Goal: Task Accomplishment & Management: Use online tool/utility

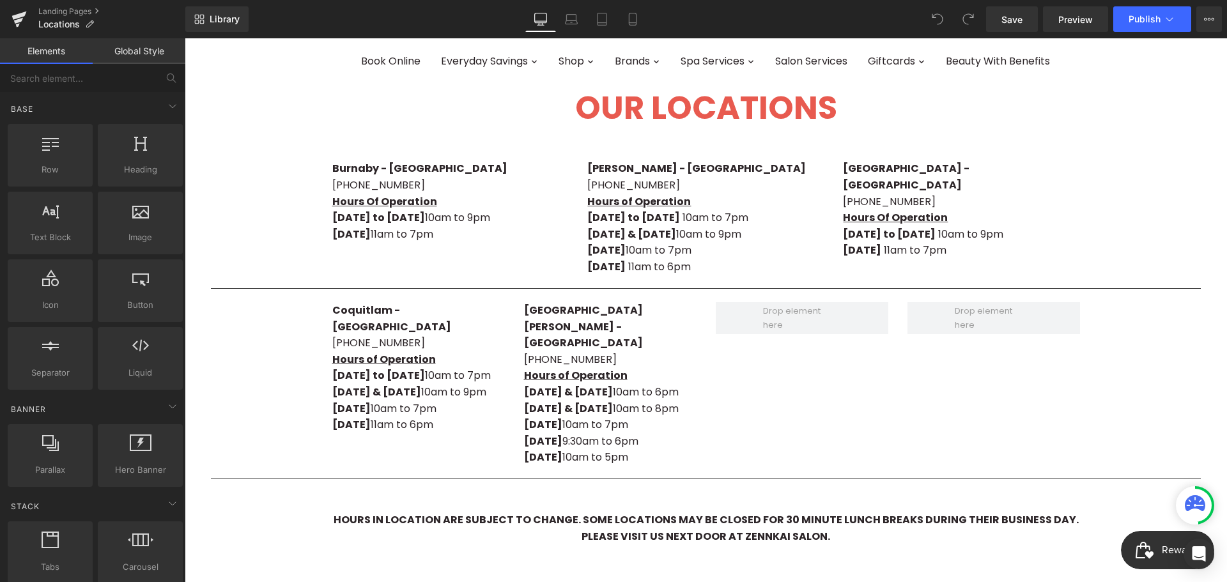
scroll to position [128, 0]
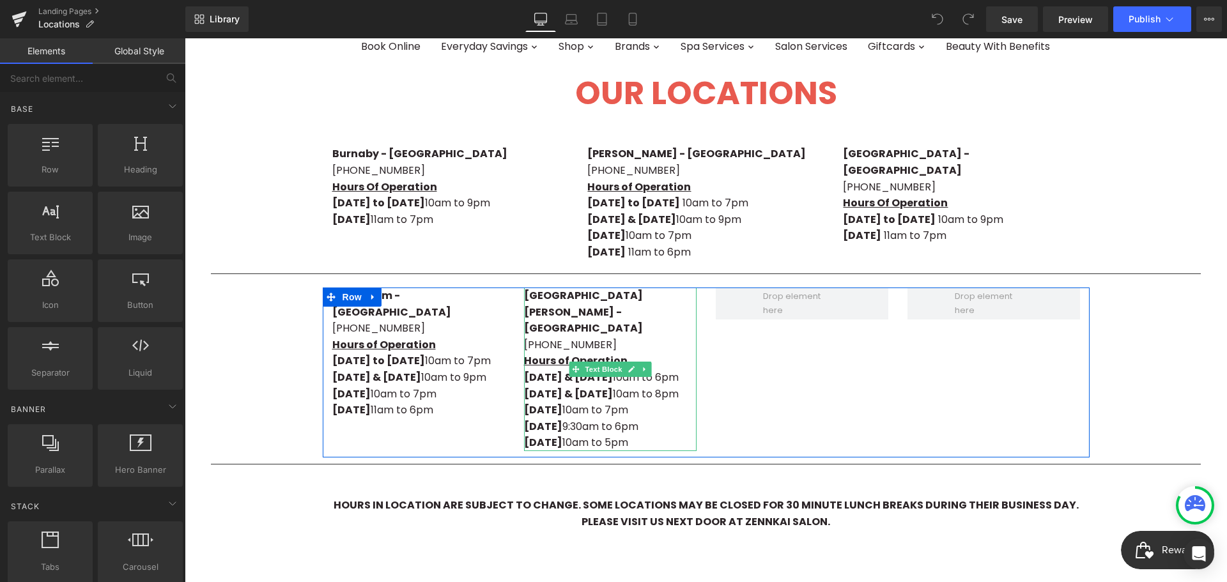
click at [653, 369] on p "[DATE] & [DATE] 10am to 6pm" at bounding box center [610, 377] width 173 height 17
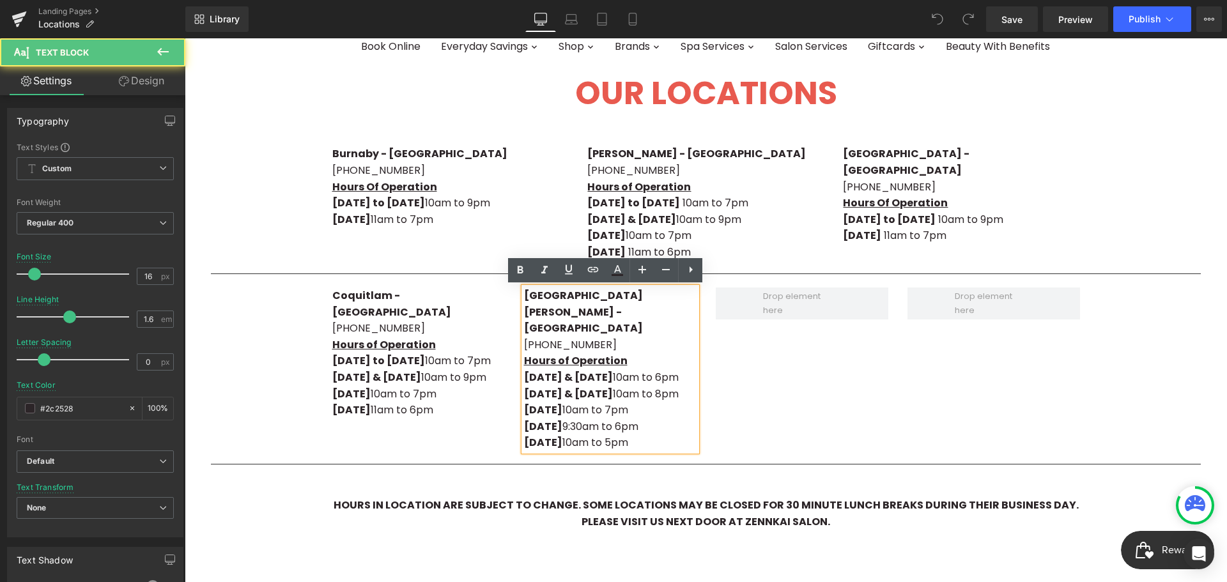
click at [671, 369] on p "[DATE] & [DATE] 10am to 6pm" at bounding box center [610, 377] width 173 height 17
click at [567, 442] on p "[DATE] 10am to 5pm" at bounding box center [610, 443] width 173 height 17
click at [571, 443] on p "[DATE] 10am to 5pm" at bounding box center [610, 443] width 173 height 17
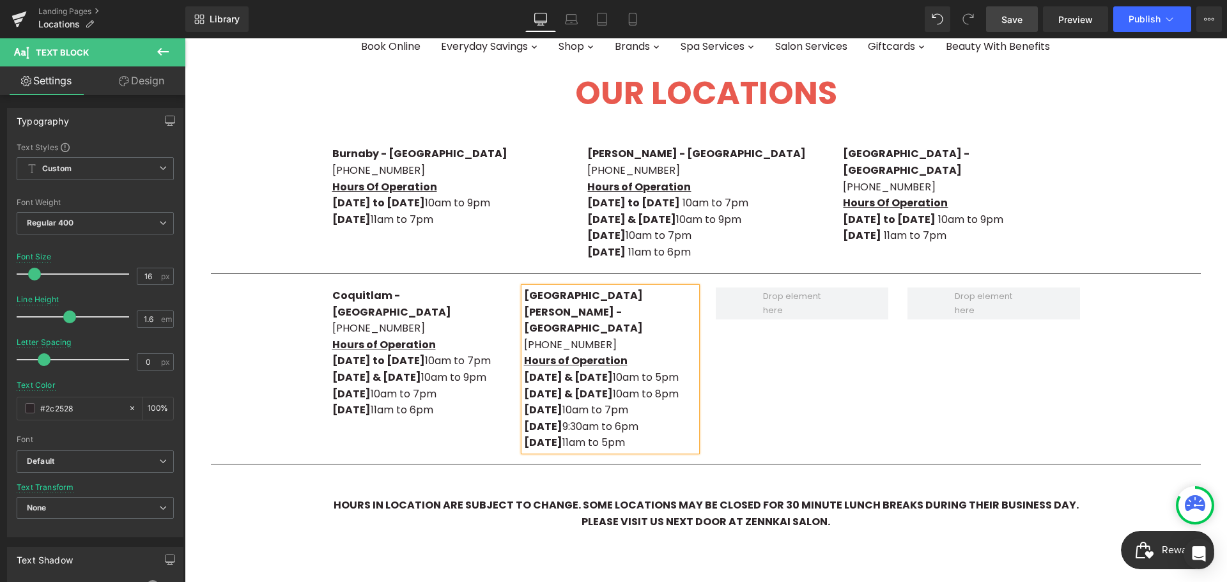
click at [1017, 19] on span "Save" at bounding box center [1011, 19] width 21 height 13
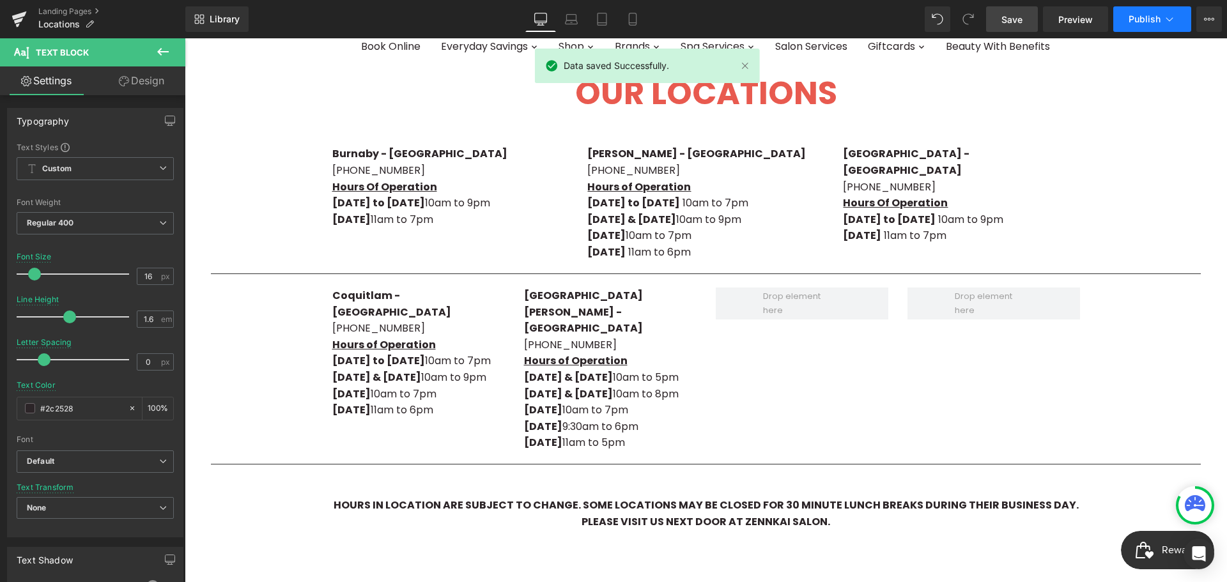
click at [1139, 14] on span "Publish" at bounding box center [1144, 19] width 32 height 10
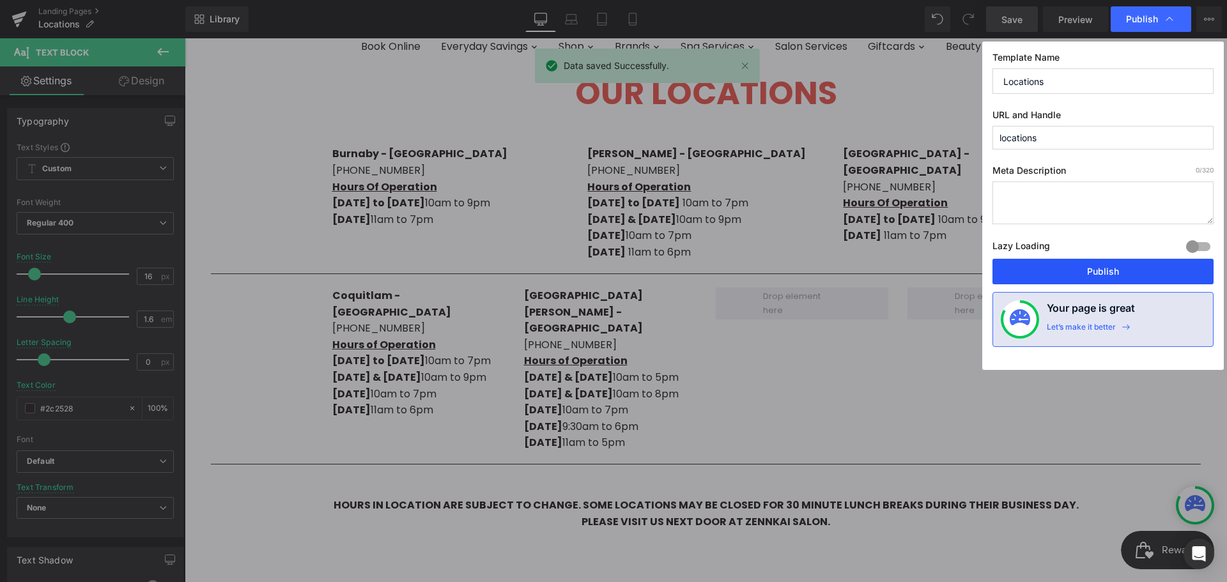
click at [1094, 261] on button "Publish" at bounding box center [1102, 272] width 221 height 26
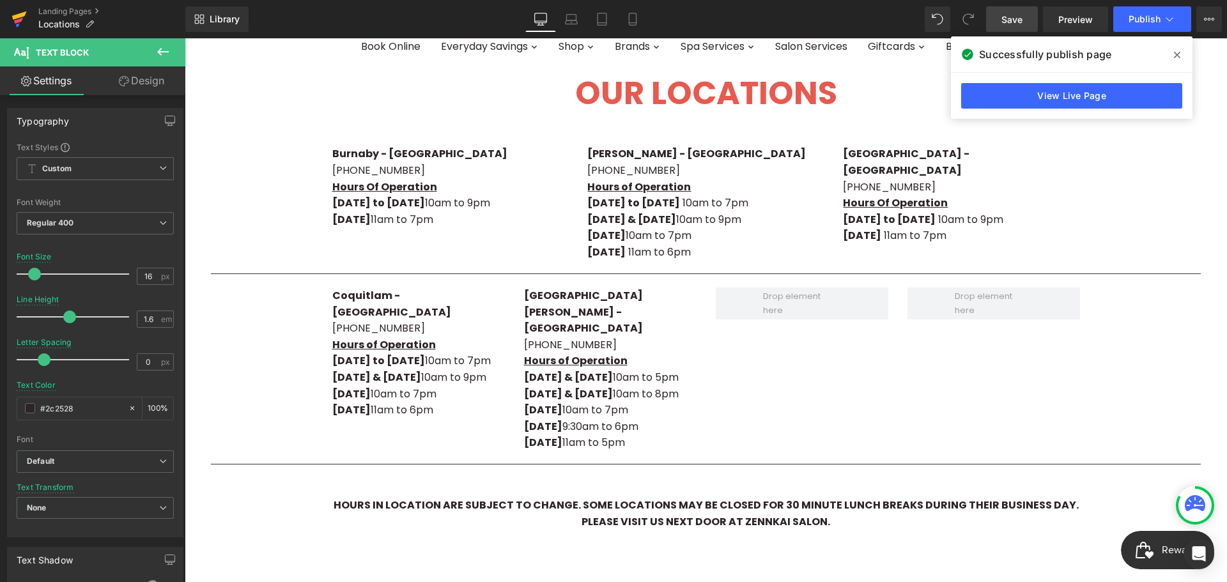
click at [14, 20] on icon at bounding box center [19, 19] width 15 height 32
